Goal: Navigation & Orientation: Find specific page/section

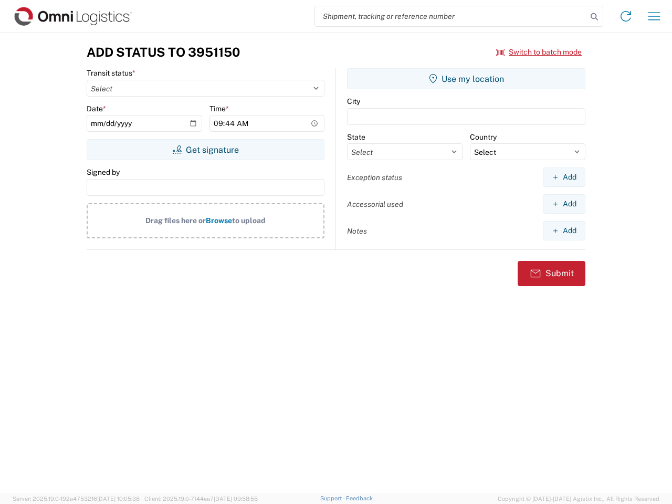
click at [451, 16] on input "search" at bounding box center [451, 16] width 272 height 20
click at [594, 17] on icon at bounding box center [594, 16] width 15 height 15
click at [626, 16] on icon at bounding box center [626, 16] width 17 height 17
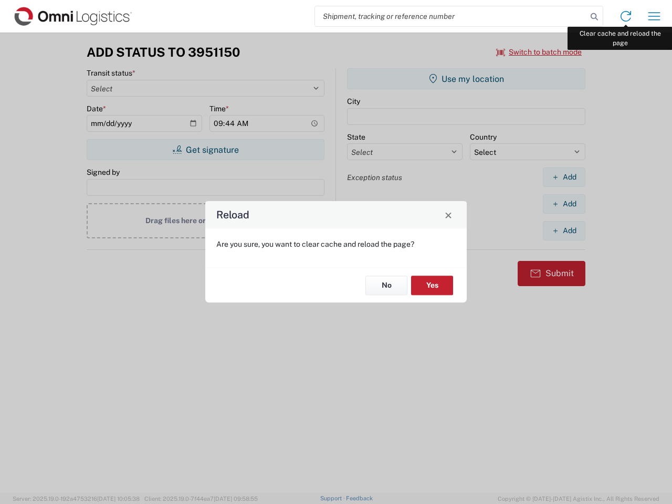
click at [654, 16] on div "Reload Are you sure, you want to clear cache and reload the page? No Yes" at bounding box center [336, 252] width 672 height 504
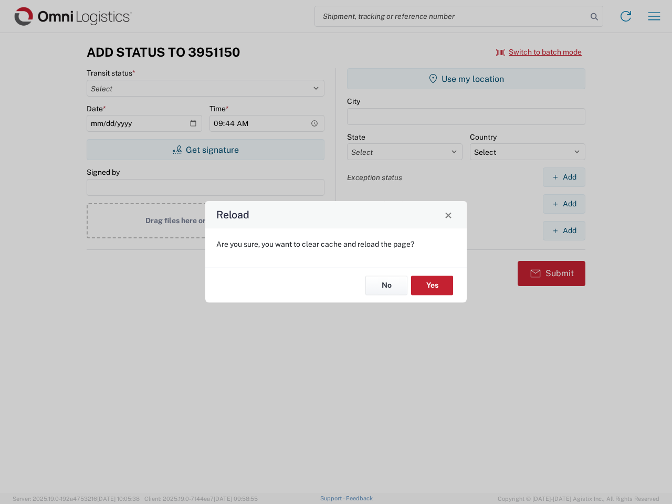
click at [539, 52] on div "Reload Are you sure, you want to clear cache and reload the page? No Yes" at bounding box center [336, 252] width 672 height 504
click at [205, 150] on div "Reload Are you sure, you want to clear cache and reload the page? No Yes" at bounding box center [336, 252] width 672 height 504
click at [466, 79] on div "Reload Are you sure, you want to clear cache and reload the page? No Yes" at bounding box center [336, 252] width 672 height 504
click at [564, 177] on div "Reload Are you sure, you want to clear cache and reload the page? No Yes" at bounding box center [336, 252] width 672 height 504
click at [564, 204] on div "Reload Are you sure, you want to clear cache and reload the page? No Yes" at bounding box center [336, 252] width 672 height 504
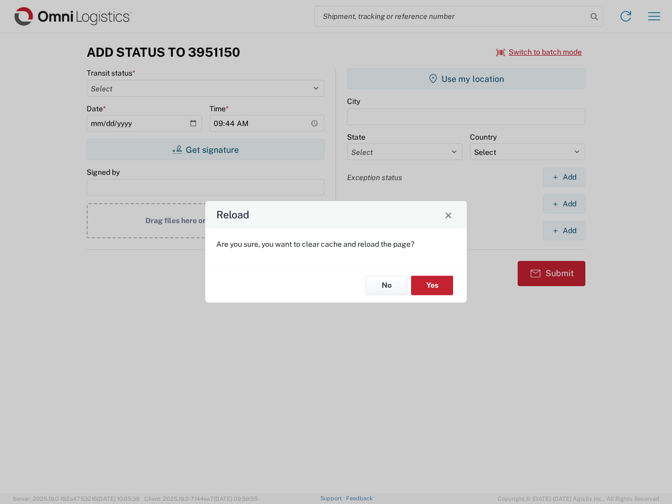
click at [564, 231] on div "Reload Are you sure, you want to clear cache and reload the page? No Yes" at bounding box center [336, 252] width 672 height 504
